Goal: Task Accomplishment & Management: Use online tool/utility

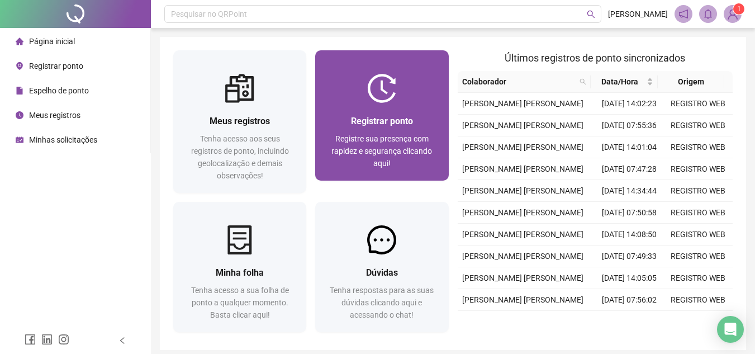
click at [385, 116] on span "Registrar ponto" at bounding box center [382, 121] width 62 height 11
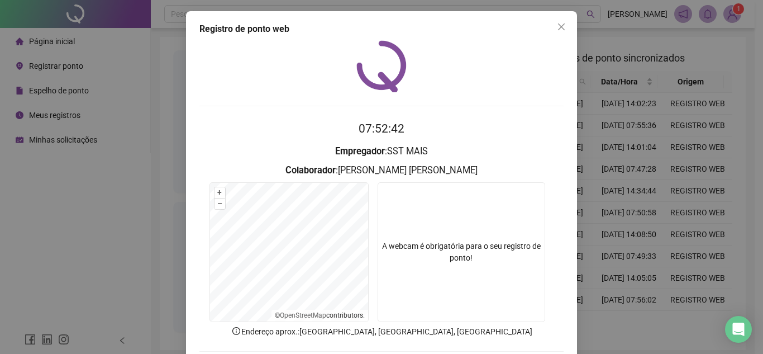
scroll to position [58, 0]
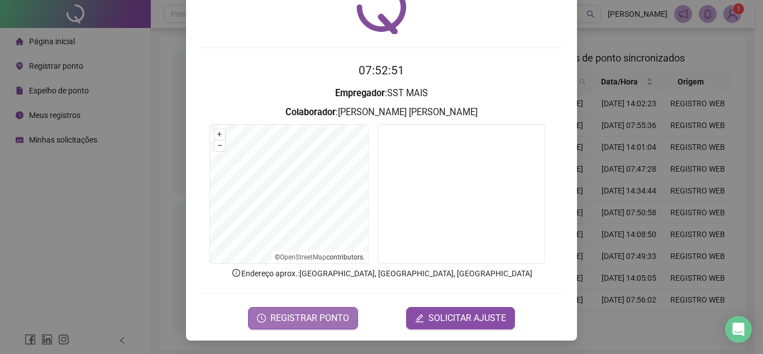
click at [315, 317] on span "REGISTRAR PONTO" at bounding box center [309, 317] width 79 height 13
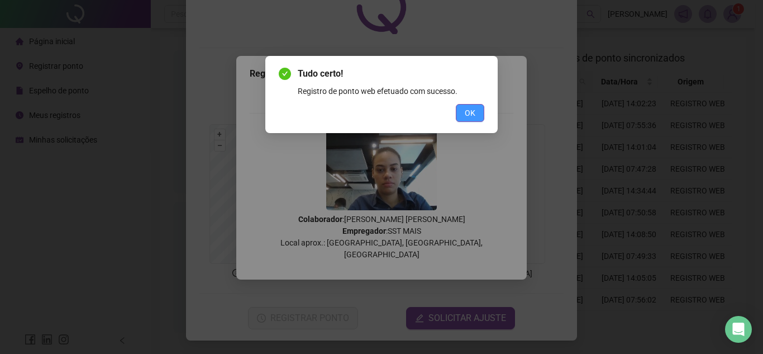
click at [463, 118] on button "OK" at bounding box center [470, 113] width 28 height 18
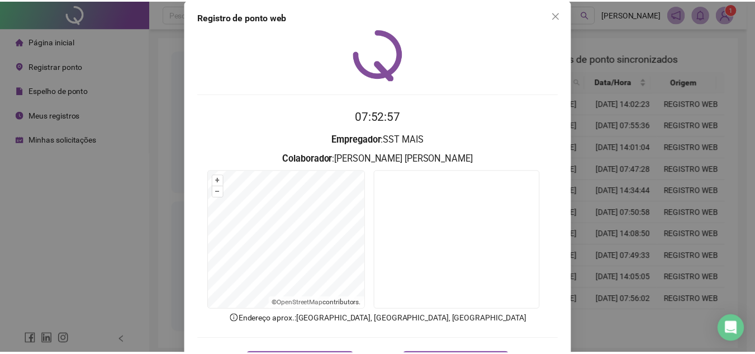
scroll to position [0, 0]
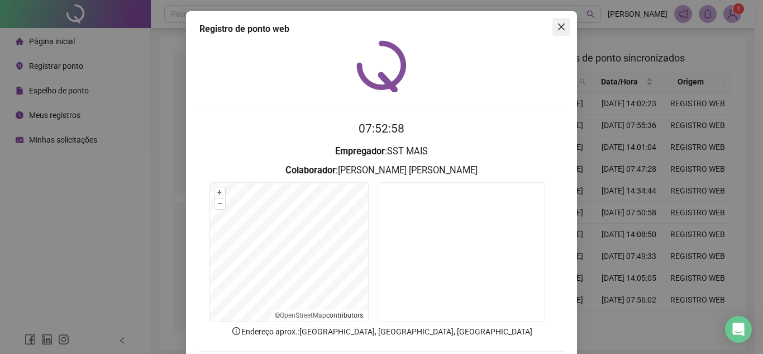
click at [557, 27] on icon "close" at bounding box center [561, 26] width 9 height 9
